Goal: Task Accomplishment & Management: Use online tool/utility

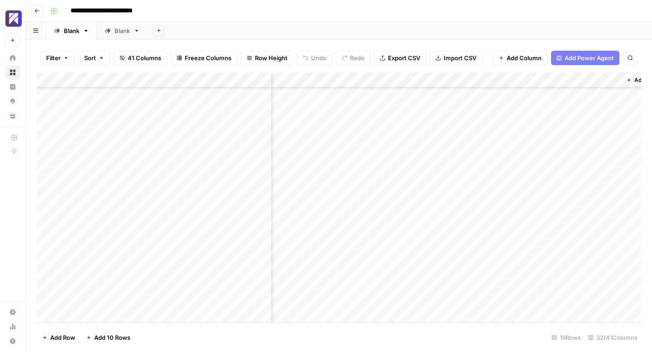
scroll to position [72, 2652]
click at [365, 284] on div "Add Column" at bounding box center [339, 197] width 605 height 250
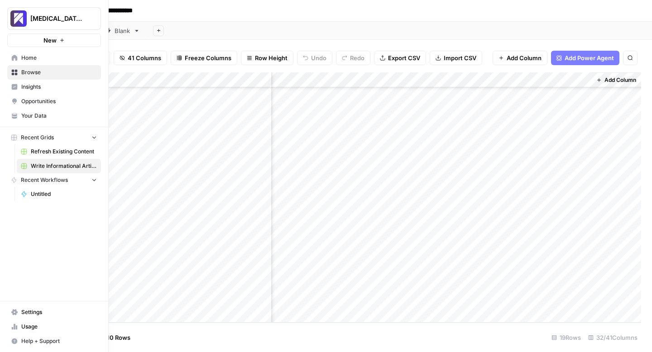
click at [8, 325] on link "Usage" at bounding box center [54, 327] width 94 height 14
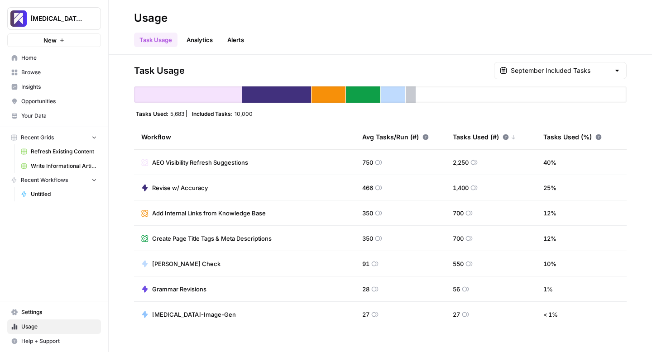
click at [42, 165] on span "Write Informational Article" at bounding box center [64, 166] width 66 height 8
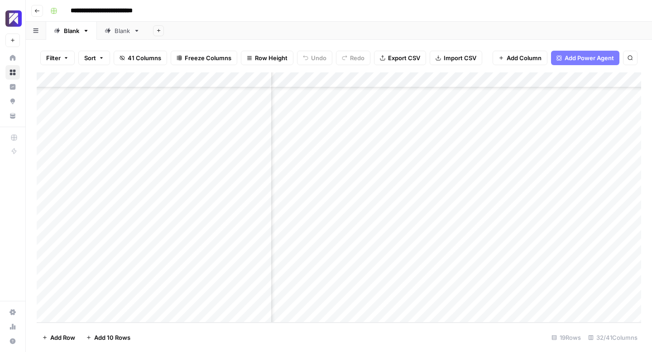
scroll to position [72, 2535]
click at [569, 269] on div "Add Column" at bounding box center [339, 197] width 605 height 250
click at [600, 268] on div "Add Column" at bounding box center [339, 197] width 605 height 250
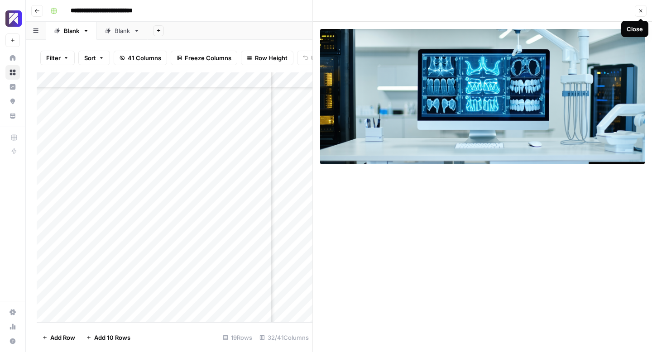
click at [642, 9] on icon "button" at bounding box center [640, 10] width 5 height 5
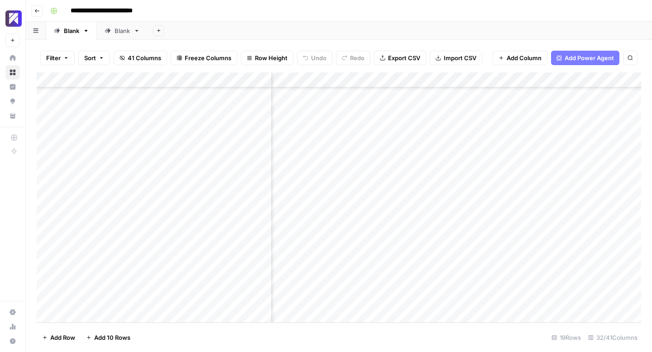
scroll to position [72, 2349]
click at [449, 269] on div "Add Column" at bounding box center [339, 197] width 605 height 250
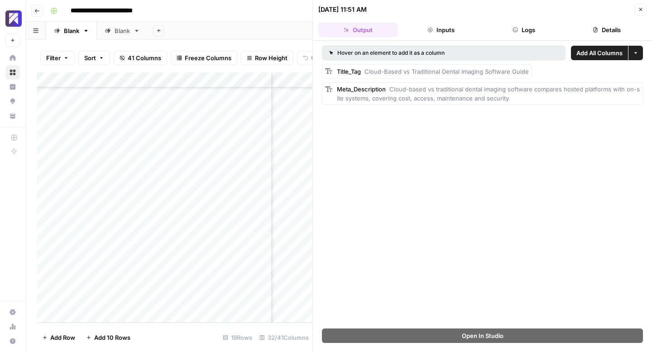
click at [638, 11] on icon "button" at bounding box center [640, 9] width 5 height 5
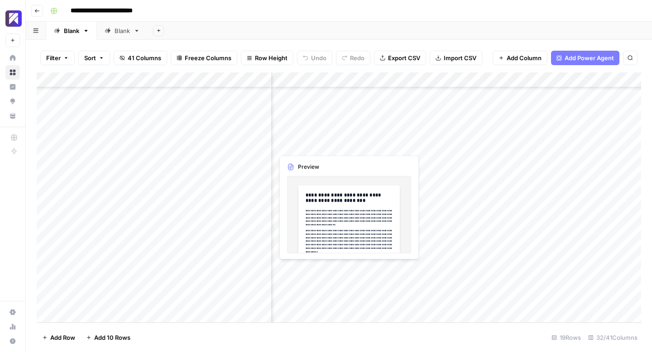
scroll to position [72, 2291]
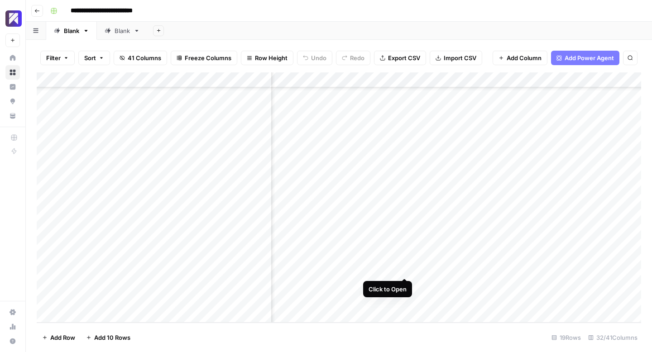
click at [403, 268] on div "Add Column" at bounding box center [339, 197] width 605 height 250
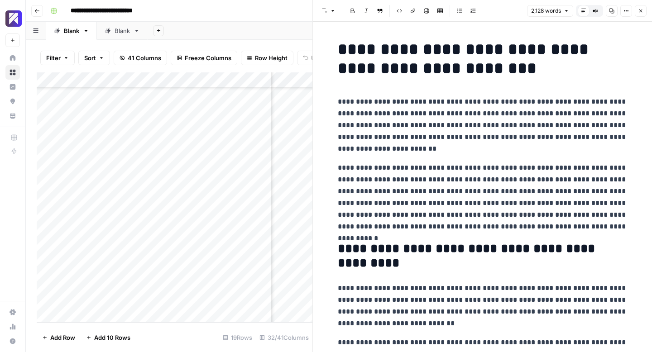
click at [412, 103] on p "**********" at bounding box center [483, 125] width 290 height 59
type input "c"
type input ".com"
click at [641, 10] on icon "button" at bounding box center [641, 11] width 3 height 3
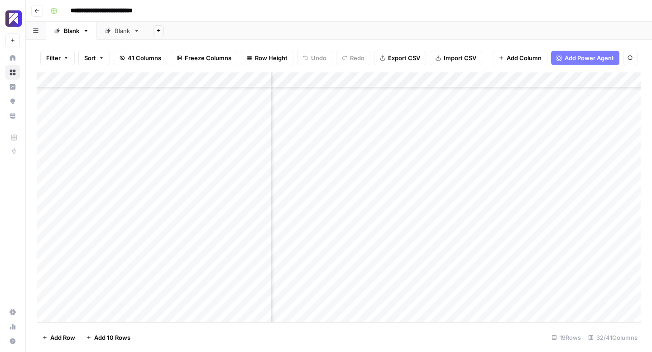
scroll to position [72, 2652]
click at [522, 269] on div "Add Column" at bounding box center [339, 197] width 605 height 250
click at [570, 266] on div "Add Column" at bounding box center [339, 197] width 605 height 250
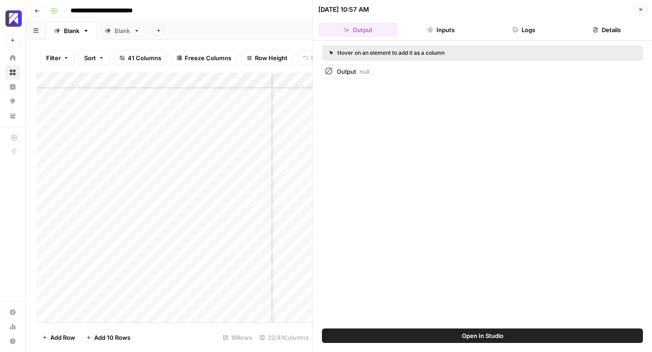
click at [442, 30] on button "Inputs" at bounding box center [440, 30] width 79 height 14
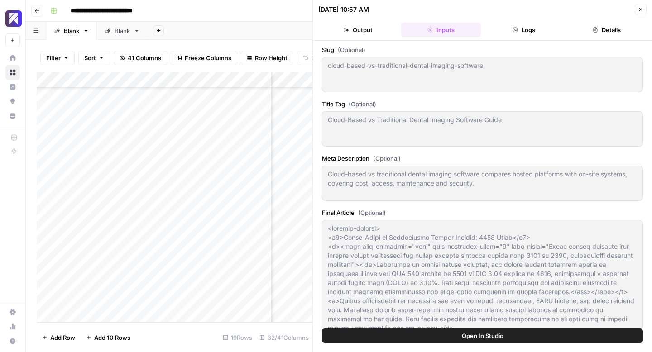
click at [526, 33] on button "Logs" at bounding box center [524, 30] width 79 height 14
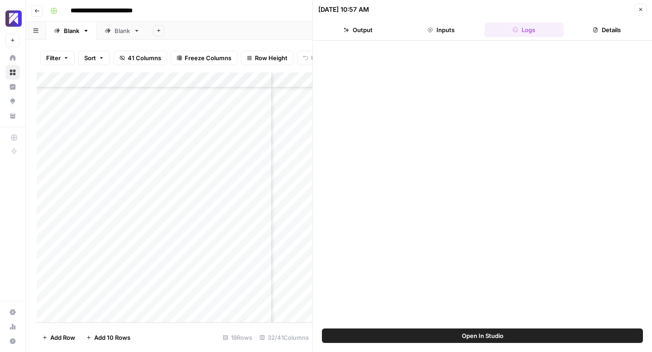
click at [592, 29] on button "Details" at bounding box center [607, 30] width 79 height 14
